Goal: Check status: Check status

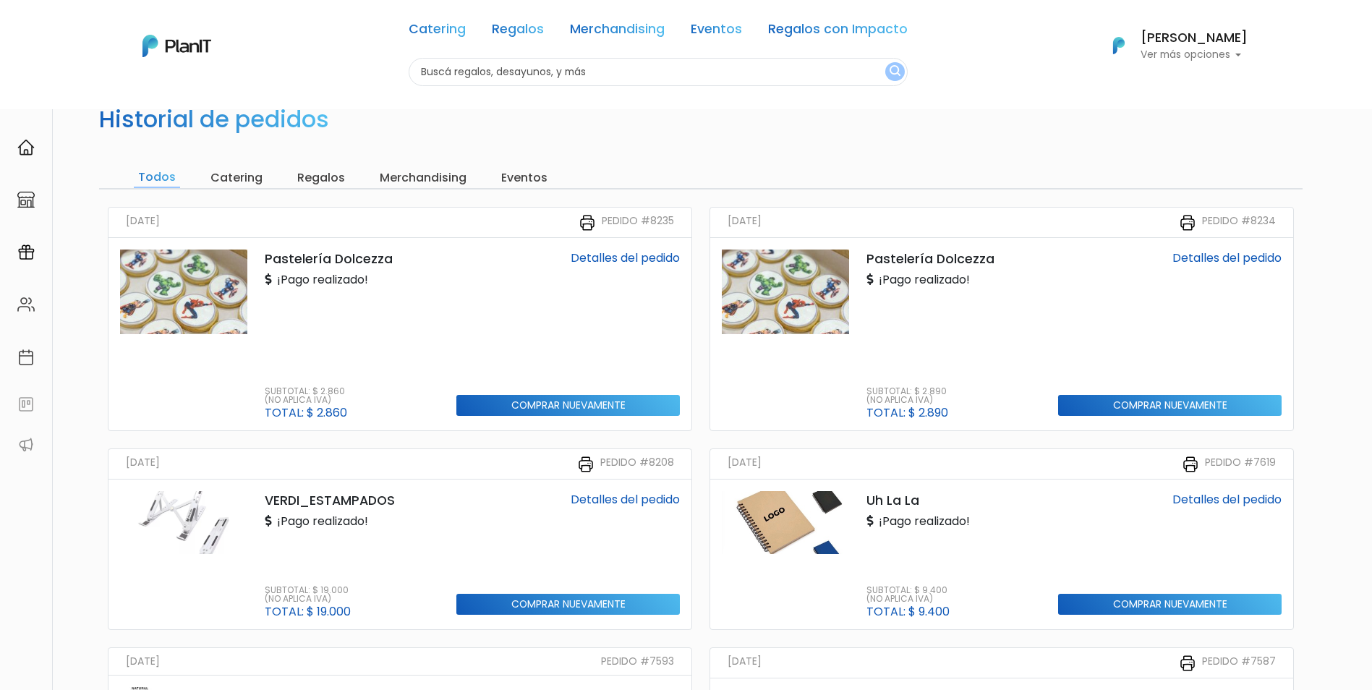
scroll to position [72, 0]
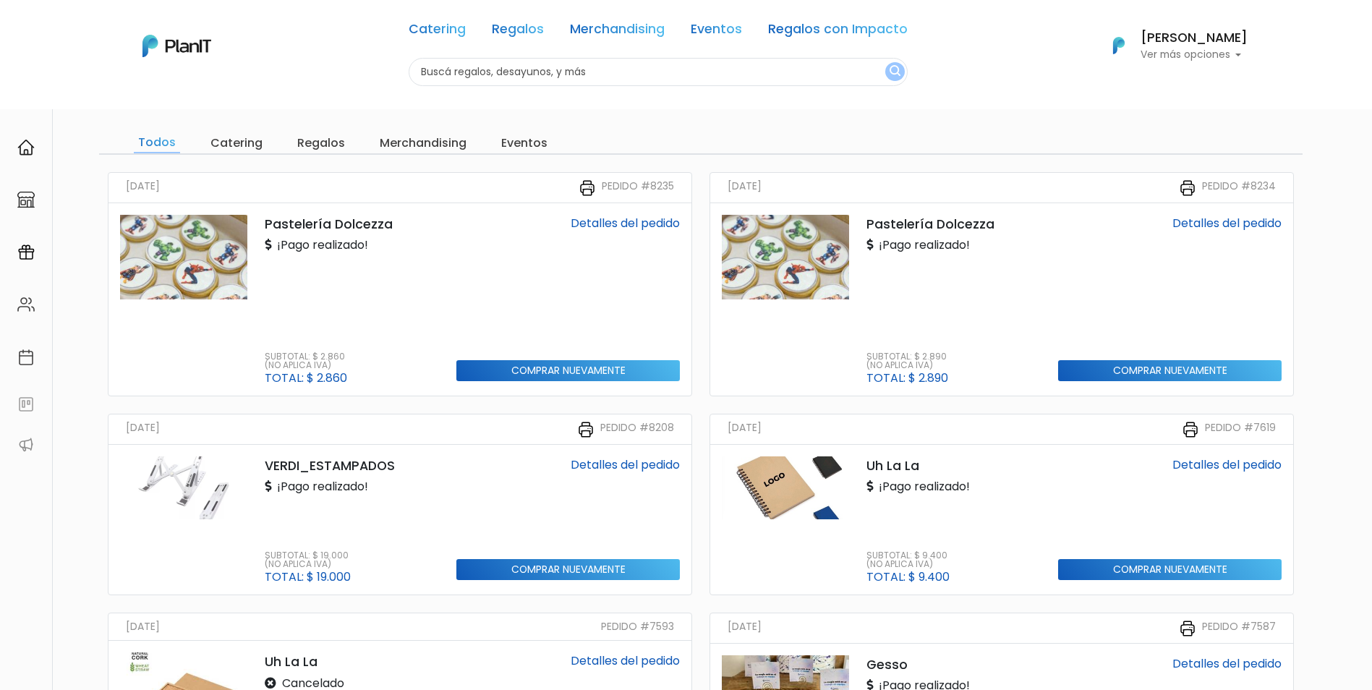
click at [622, 224] on link "Detalles del pedido" at bounding box center [625, 223] width 109 height 17
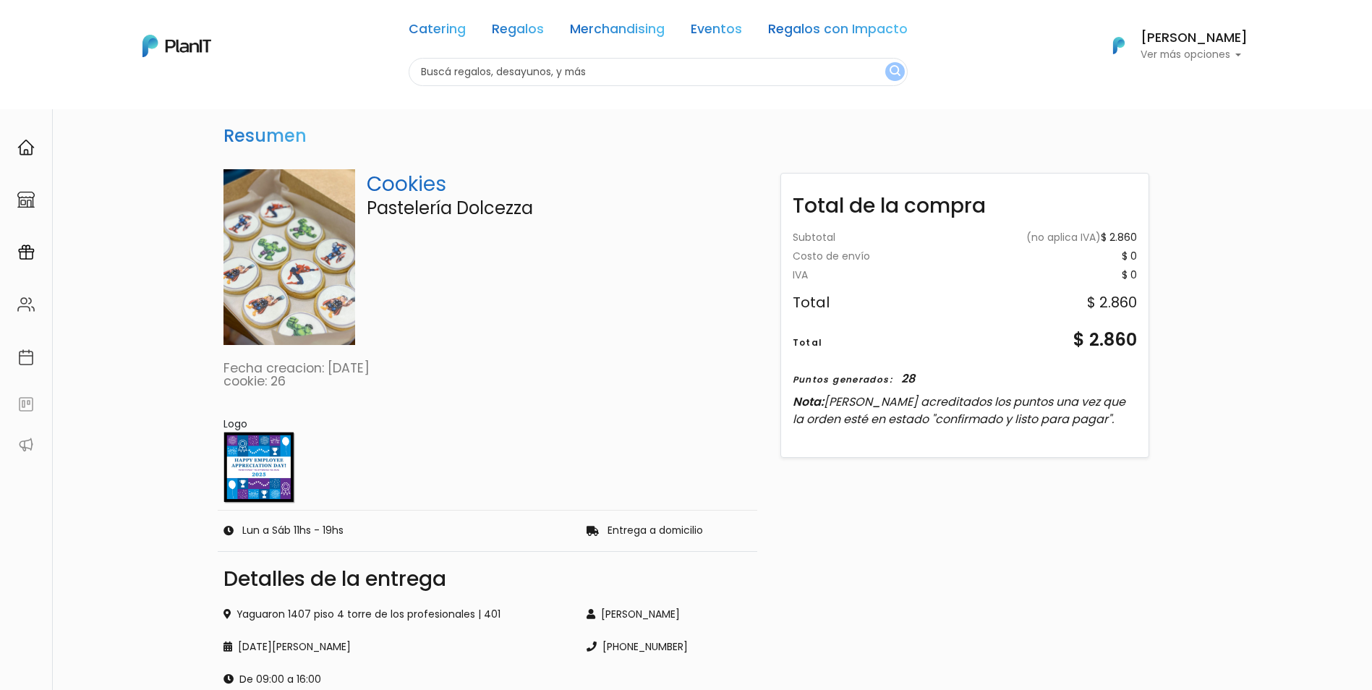
click at [1203, 38] on h6 "[PERSON_NAME]" at bounding box center [1194, 38] width 107 height 13
click at [1185, 80] on span "Mis Compras" at bounding box center [1168, 85] width 75 height 17
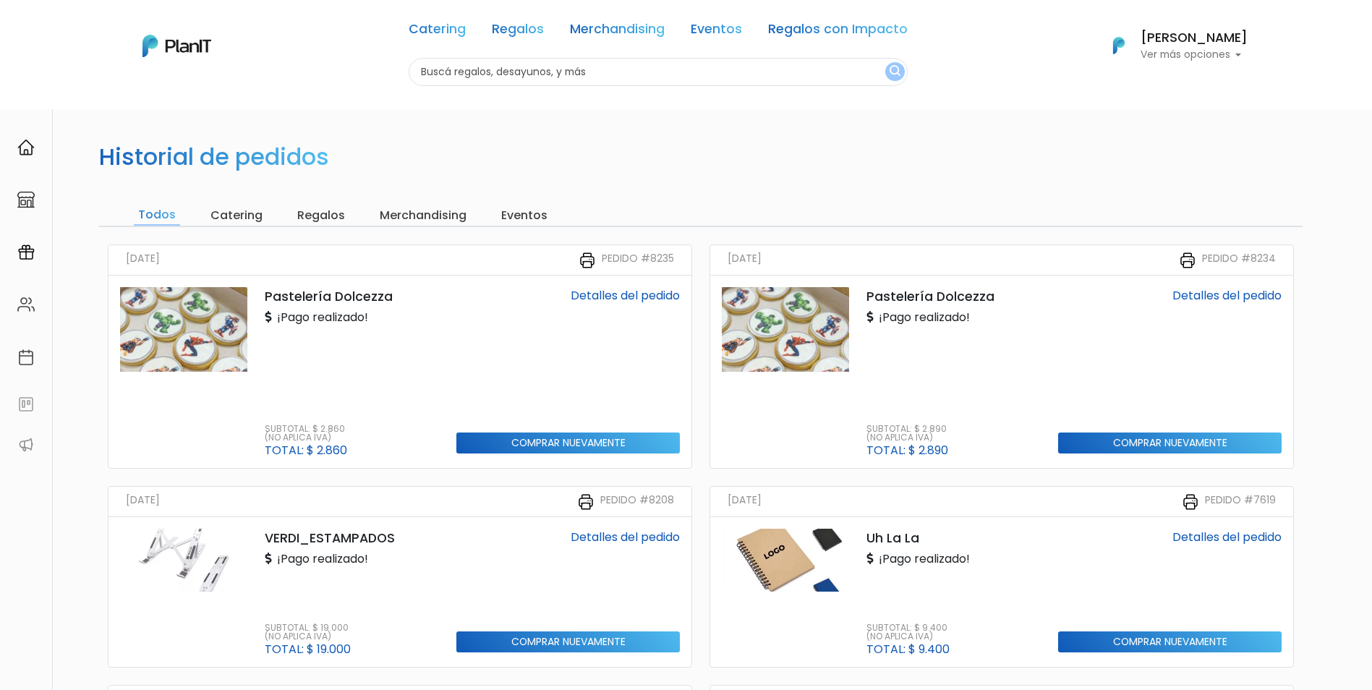
click at [641, 294] on link "Detalles del pedido" at bounding box center [625, 295] width 109 height 17
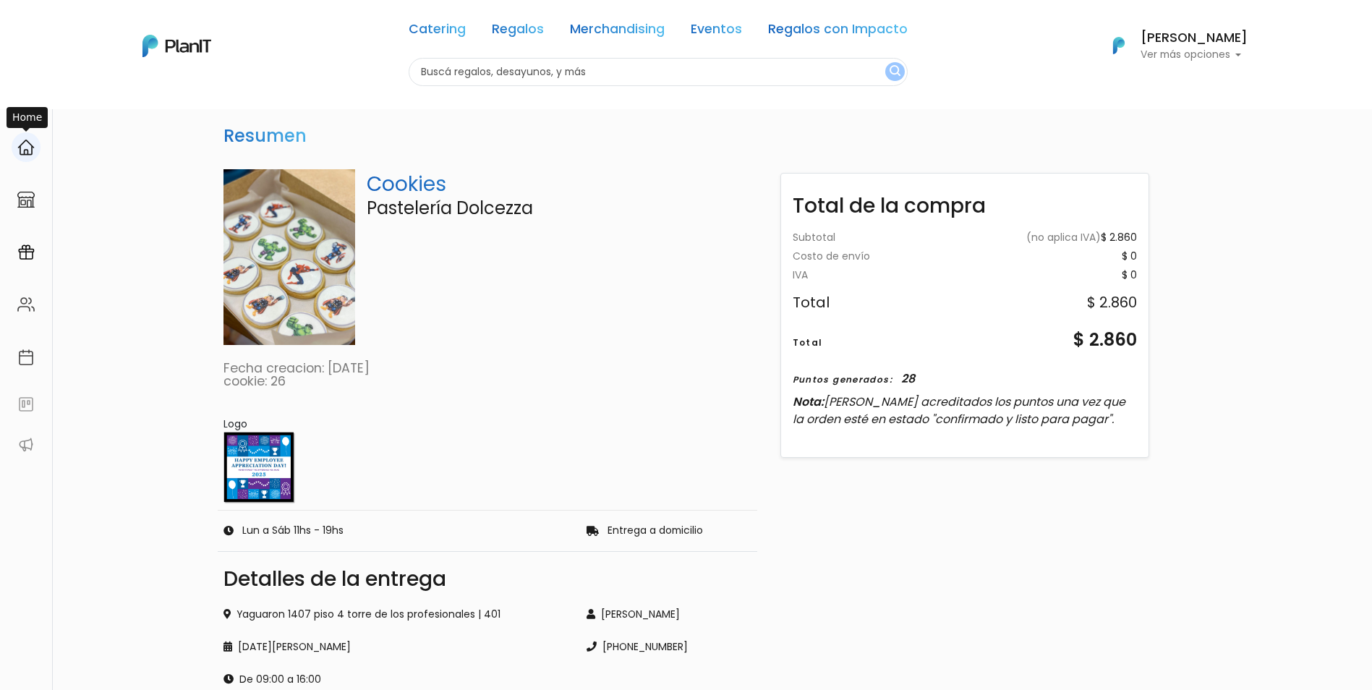
click at [39, 149] on div at bounding box center [26, 147] width 29 height 30
